Goal: Task Accomplishment & Management: Use online tool/utility

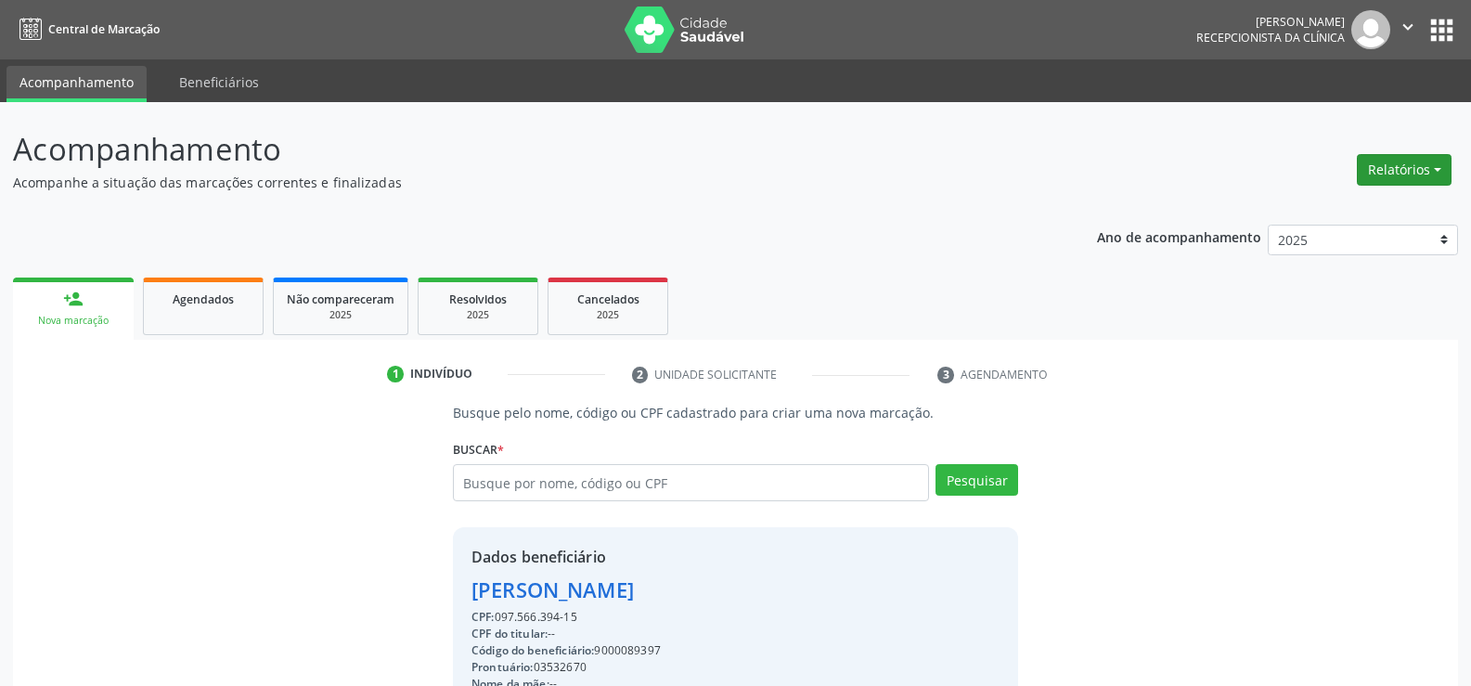
click at [1394, 170] on button "Relatórios" at bounding box center [1403, 170] width 95 height 32
click at [1312, 212] on link "Agendamentos" at bounding box center [1352, 210] width 199 height 26
select select "9"
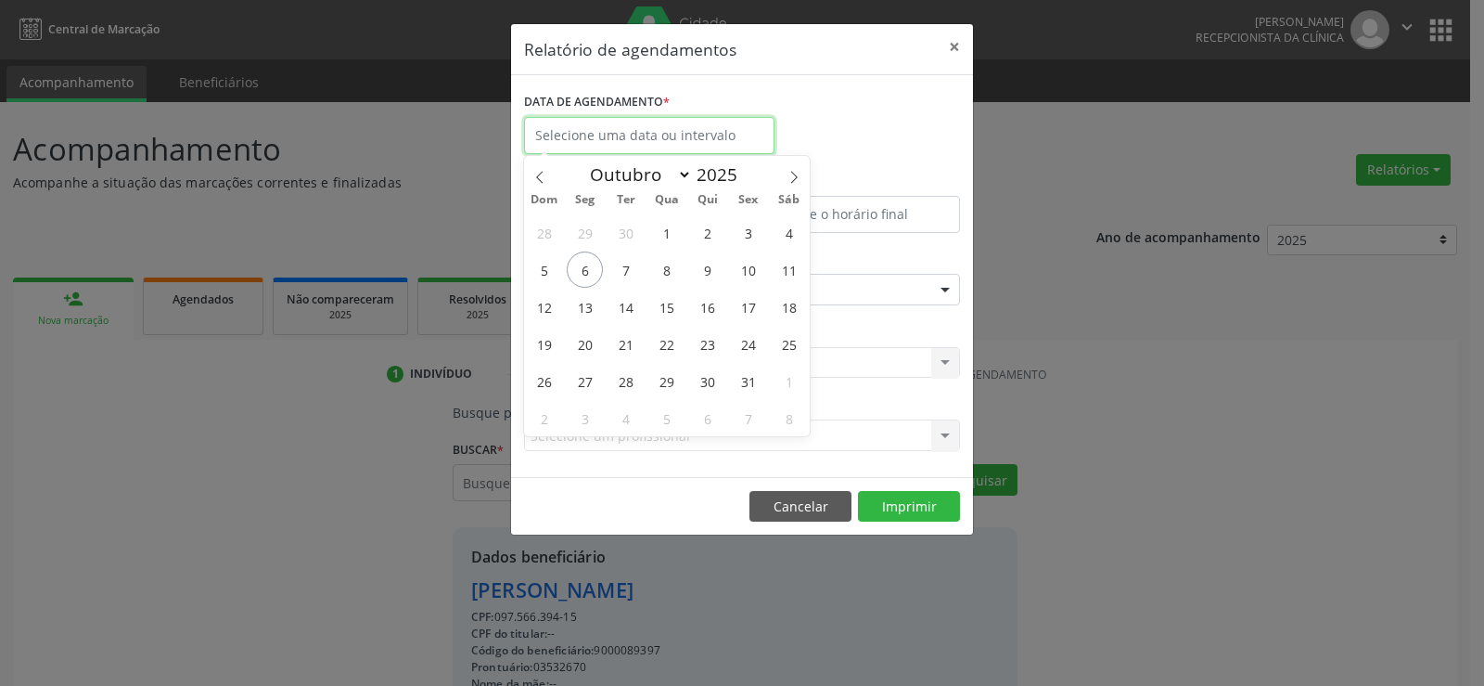
click at [636, 125] on input "text" at bounding box center [649, 135] width 251 height 37
click at [580, 274] on span "6" at bounding box center [585, 269] width 36 height 36
type input "[DATE]"
click at [582, 271] on span "6" at bounding box center [585, 269] width 36 height 36
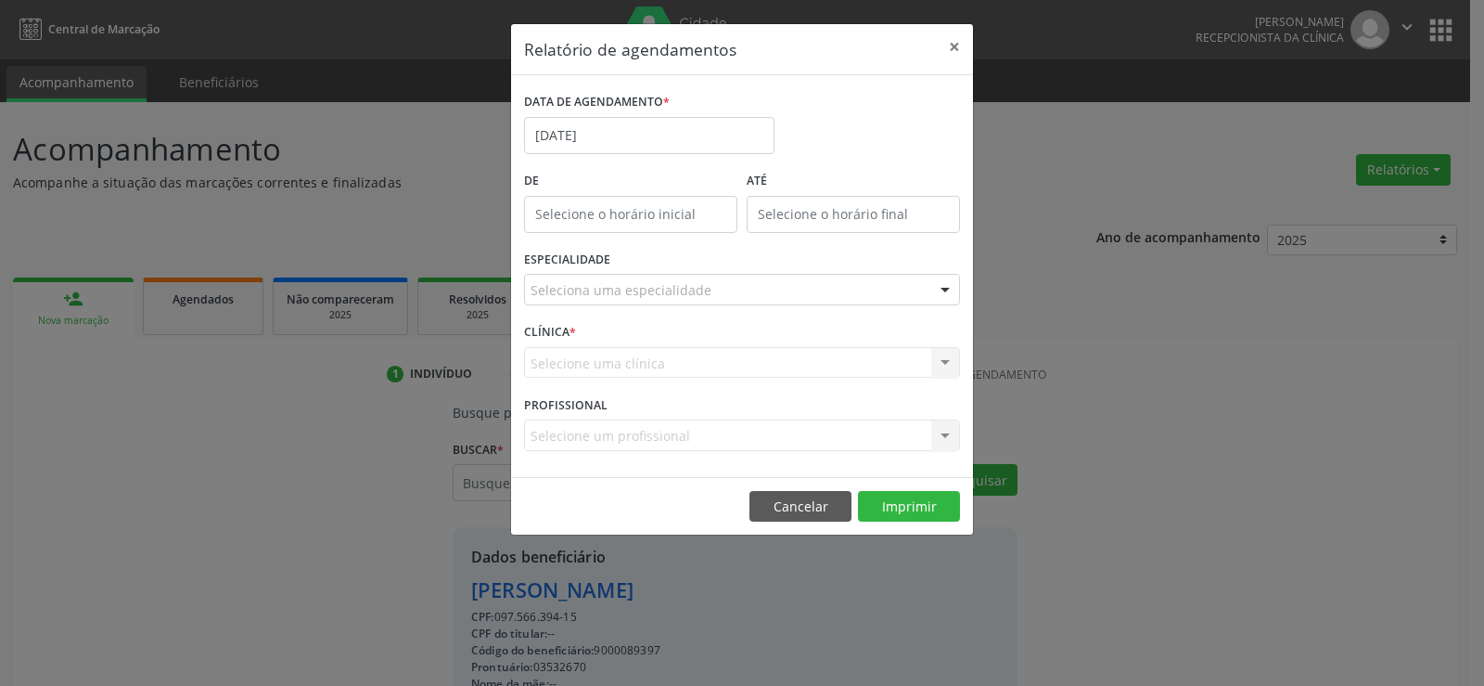
click at [752, 290] on div "Seleciona uma especialidade" at bounding box center [742, 290] width 436 height 32
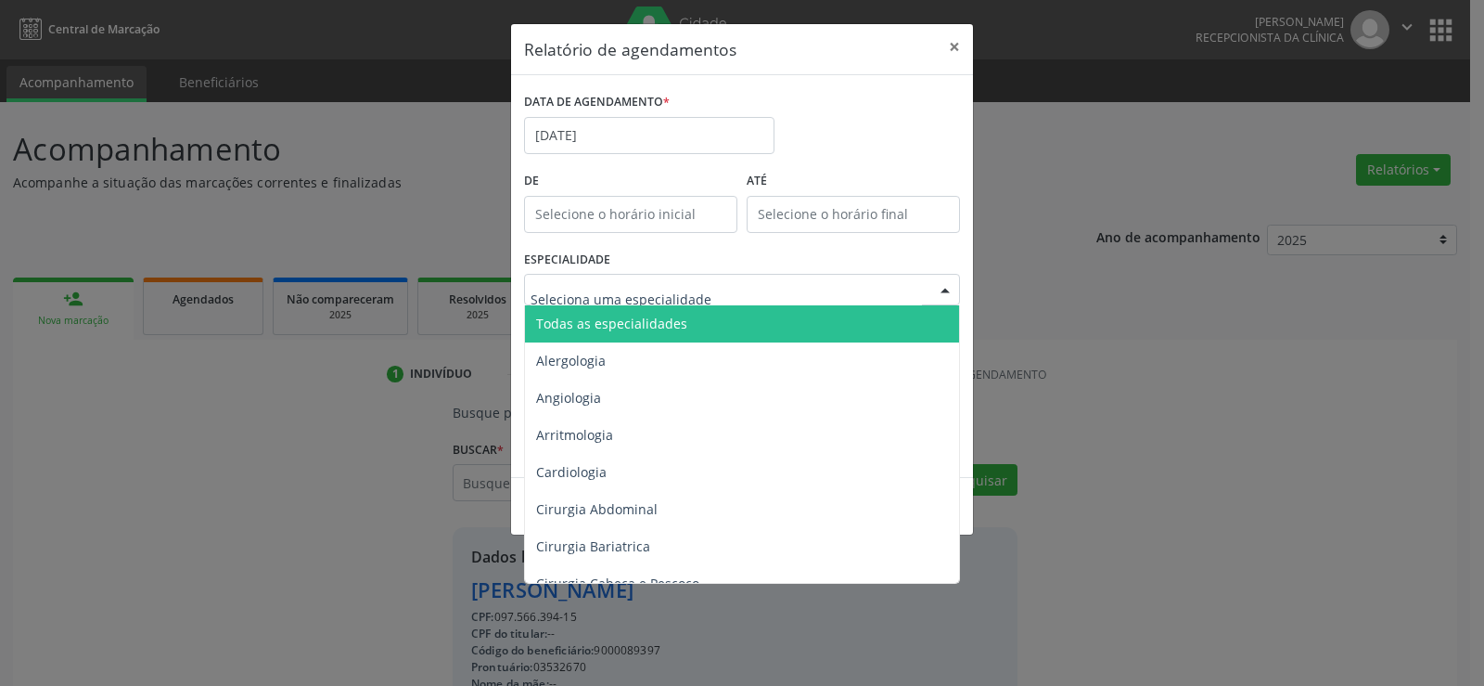
click at [728, 320] on span "Todas as especialidades" at bounding box center [743, 323] width 437 height 37
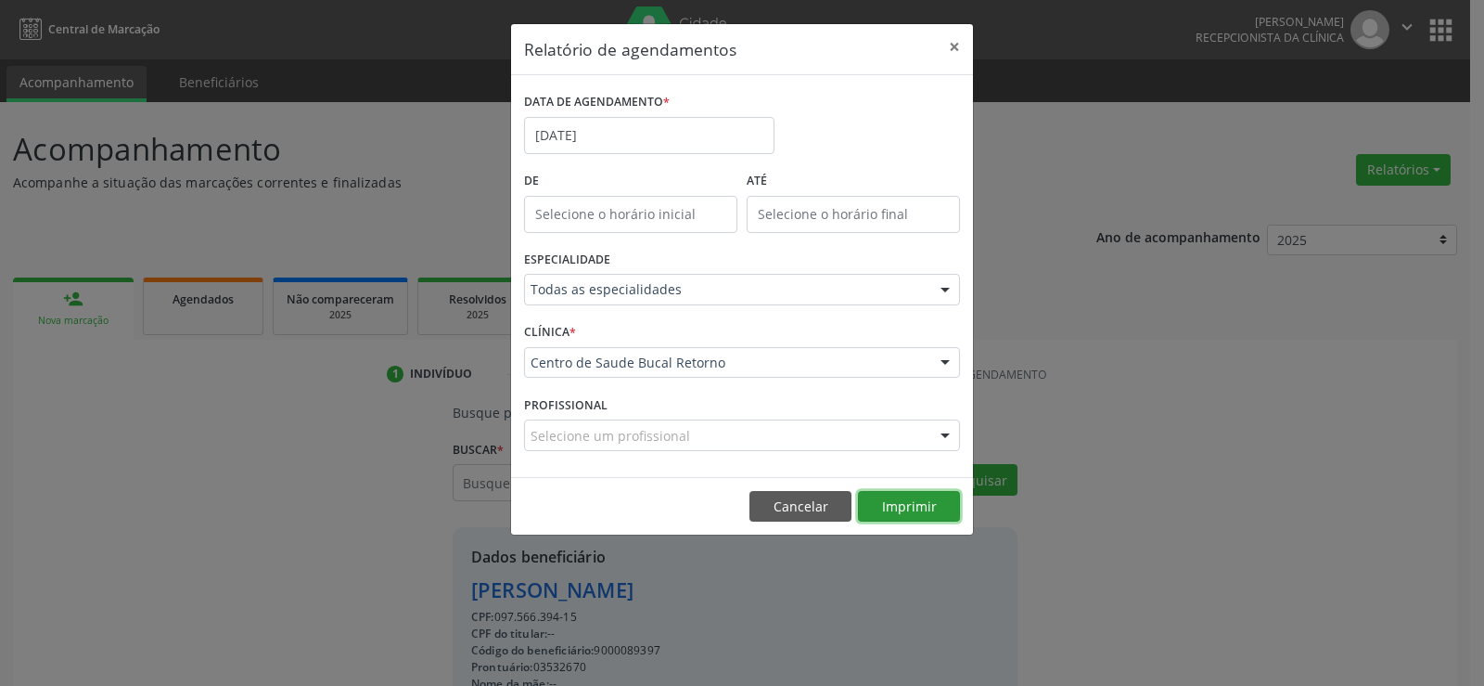
click at [915, 513] on button "Imprimir" at bounding box center [909, 507] width 102 height 32
click at [957, 49] on button "×" at bounding box center [954, 46] width 37 height 45
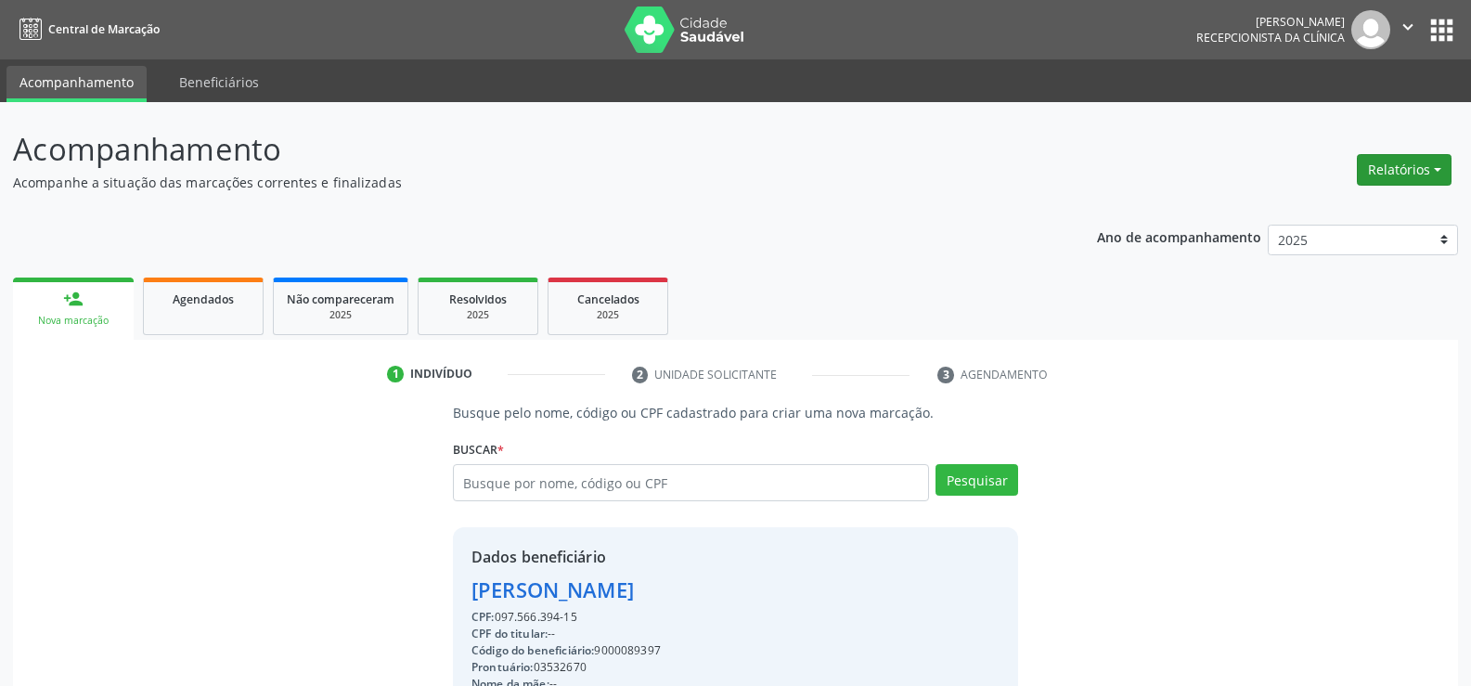
click at [1436, 169] on button "Relatórios" at bounding box center [1403, 170] width 95 height 32
click at [1276, 218] on link "Agendamentos" at bounding box center [1352, 210] width 199 height 26
select select "9"
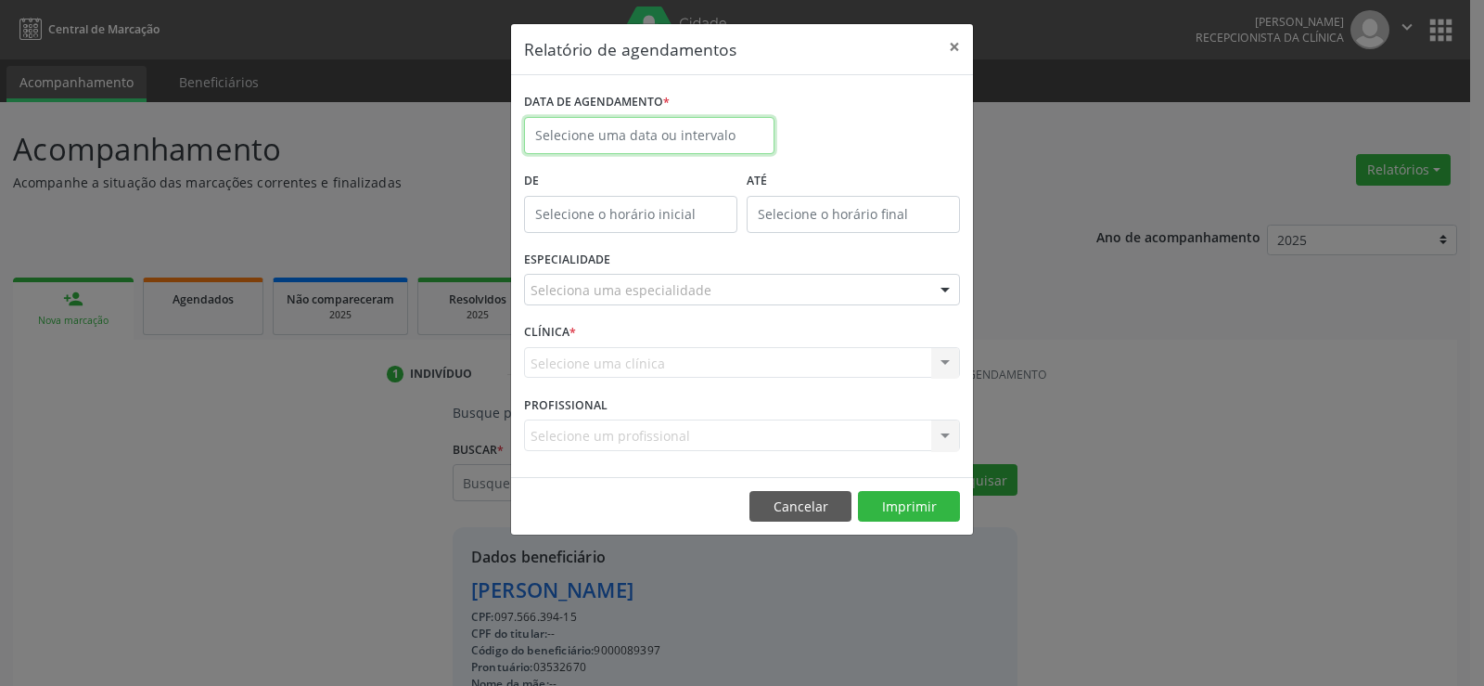
click at [656, 142] on input "text" at bounding box center [649, 135] width 251 height 37
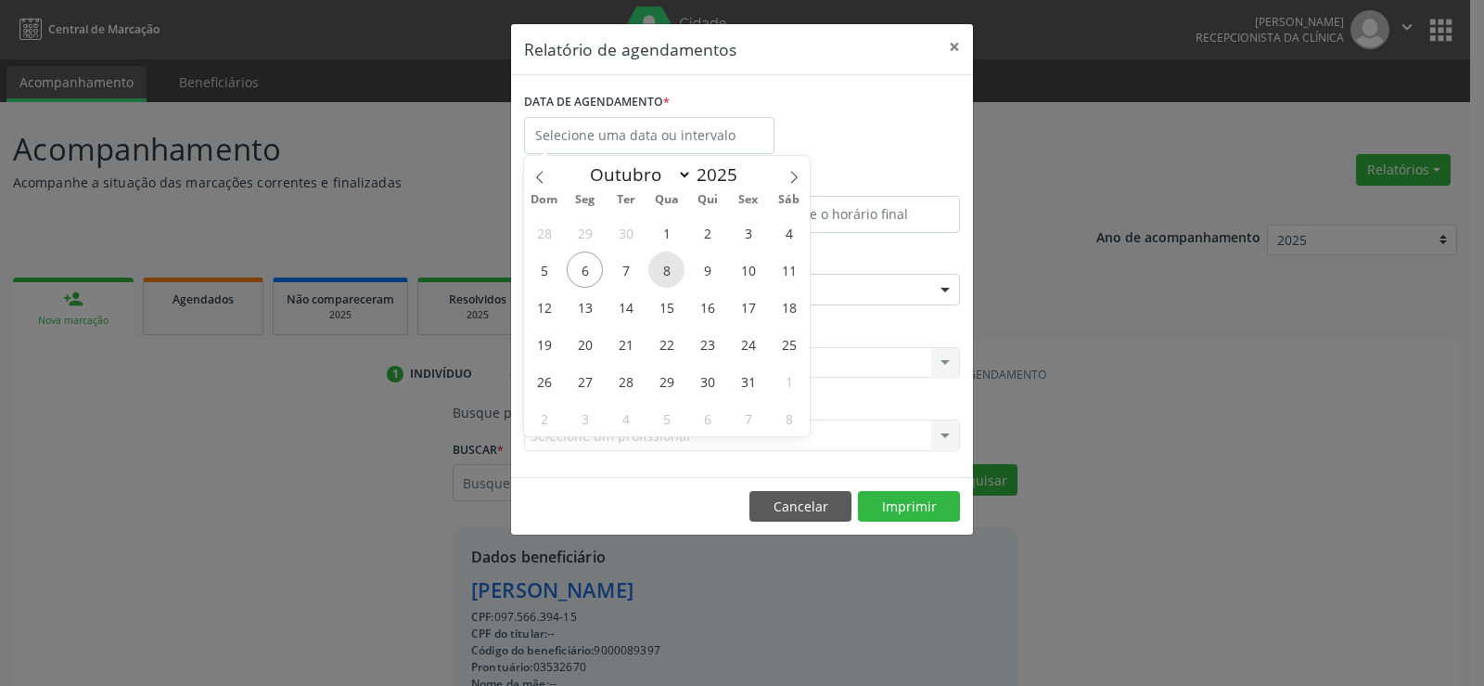
click at [674, 270] on span "8" at bounding box center [667, 269] width 36 height 36
type input "08/10/2025"
click at [674, 270] on span "8" at bounding box center [667, 269] width 36 height 36
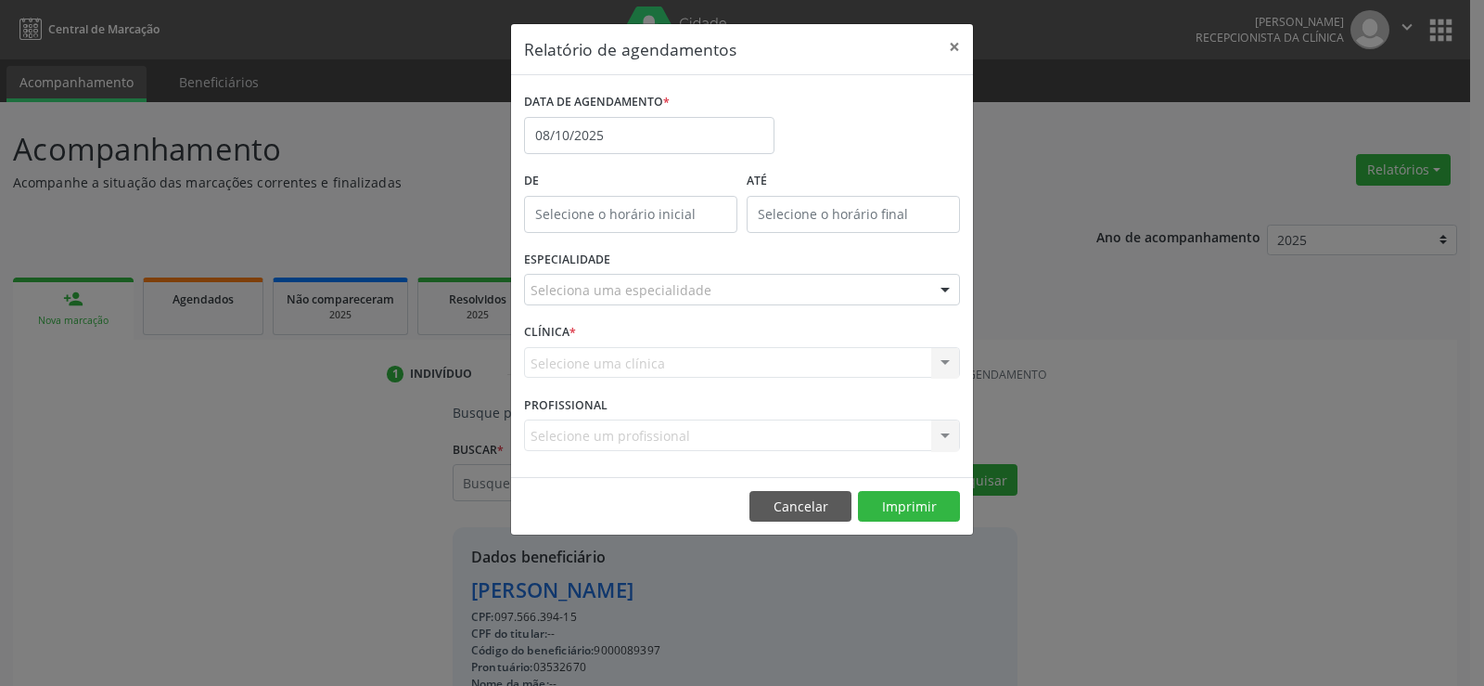
click at [674, 270] on div "ESPECIALIDADE Seleciona uma especialidade Todas as especialidades Alergologia A…" at bounding box center [742, 282] width 445 height 72
click at [718, 295] on div "Seleciona uma especialidade" at bounding box center [742, 290] width 436 height 32
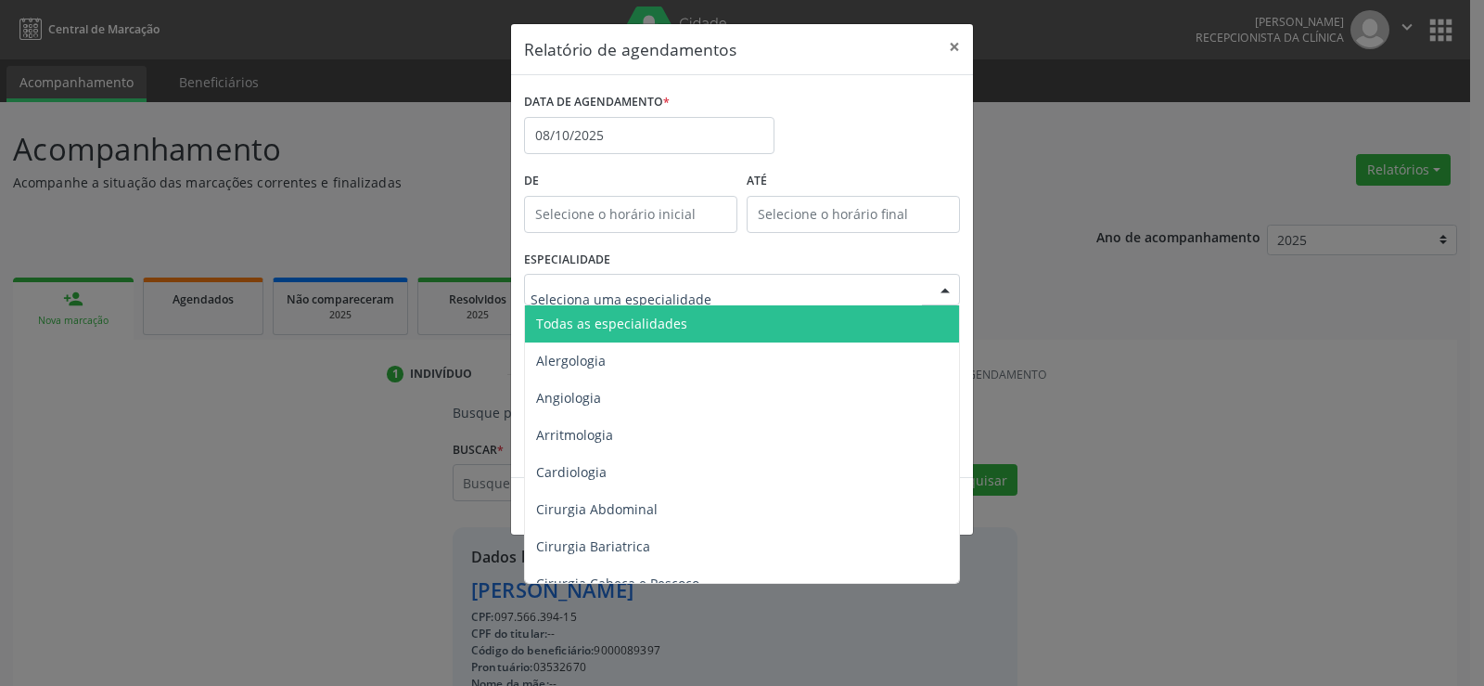
click at [709, 320] on span "Todas as especialidades" at bounding box center [743, 323] width 437 height 37
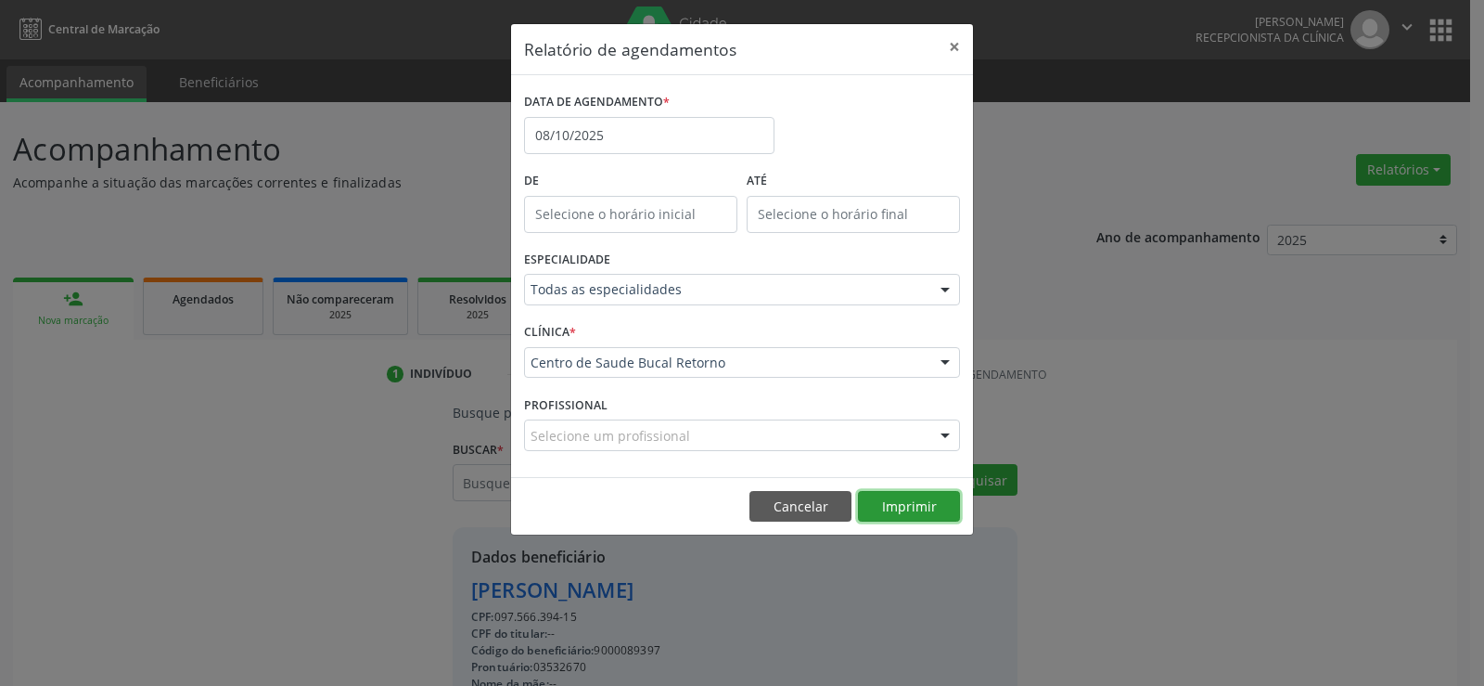
click at [909, 520] on button "Imprimir" at bounding box center [909, 507] width 102 height 32
